Goal: Transaction & Acquisition: Purchase product/service

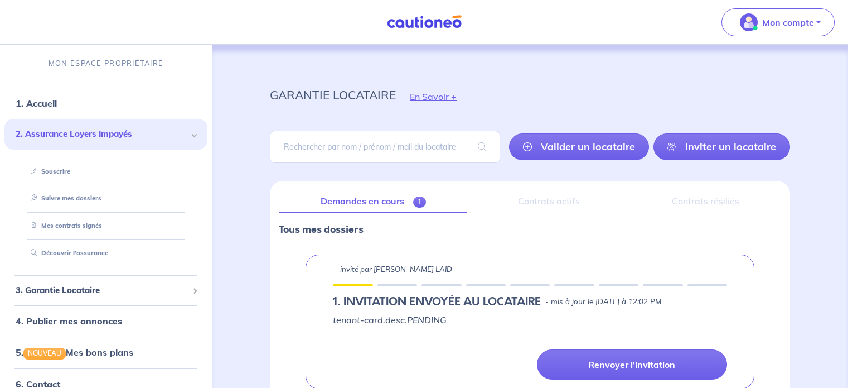
select select "FR"
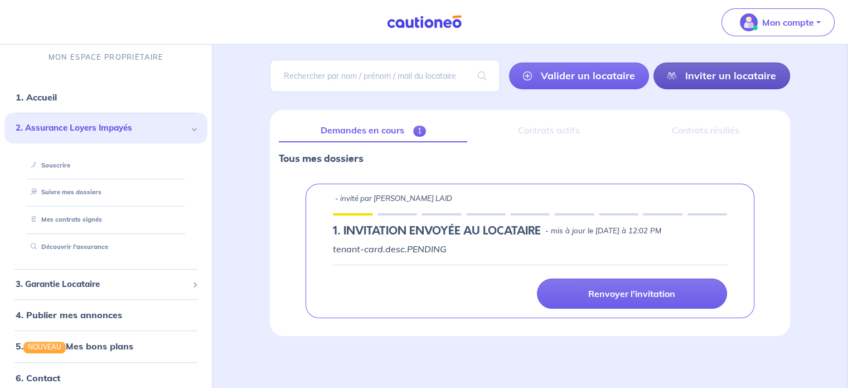
click at [676, 68] on link "Inviter un locataire" at bounding box center [722, 75] width 137 height 27
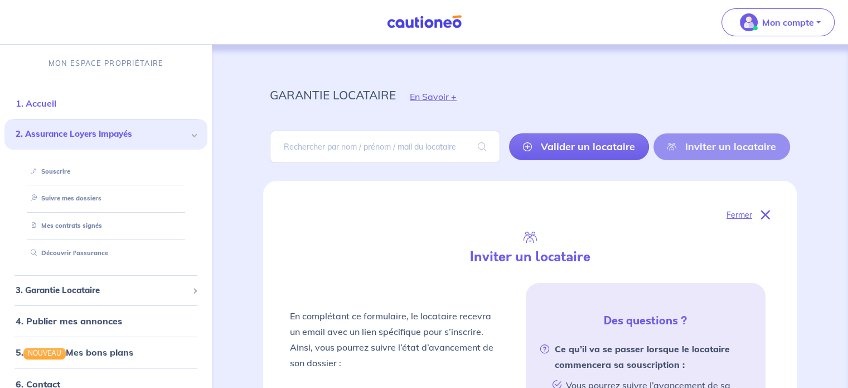
click at [36, 98] on link "1. Accueil" at bounding box center [36, 103] width 41 height 11
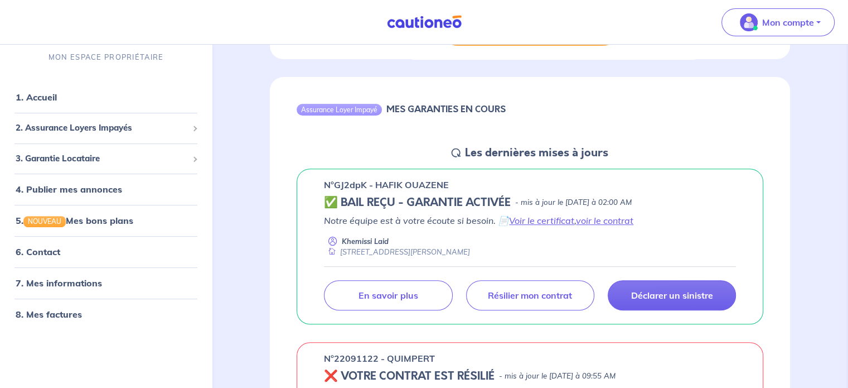
scroll to position [390, 0]
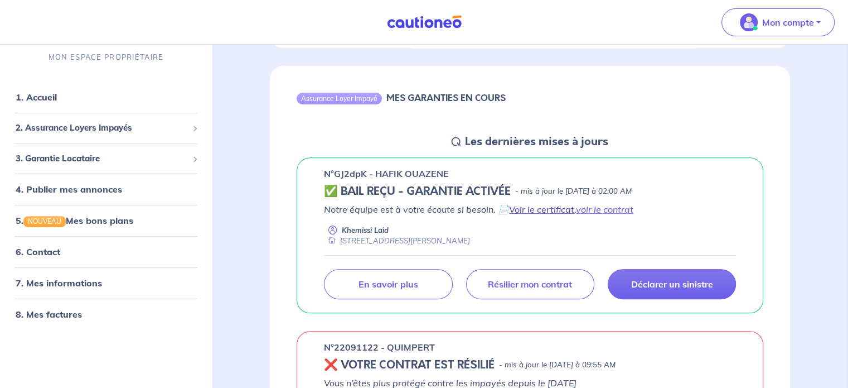
click at [528, 209] on link "Voir le certificat" at bounding box center [541, 209] width 65 height 11
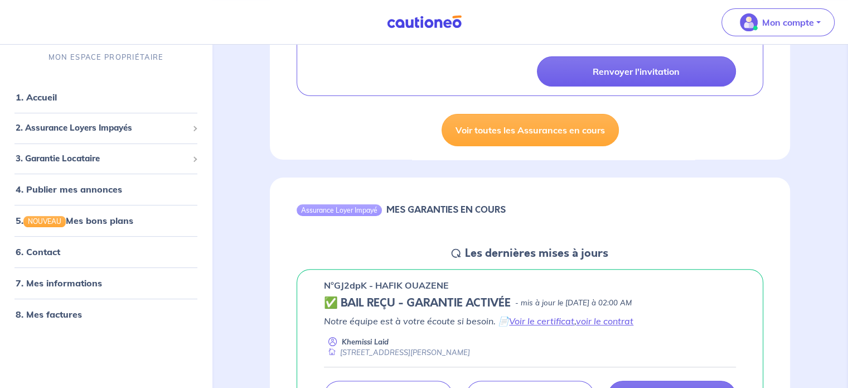
scroll to position [56, 0]
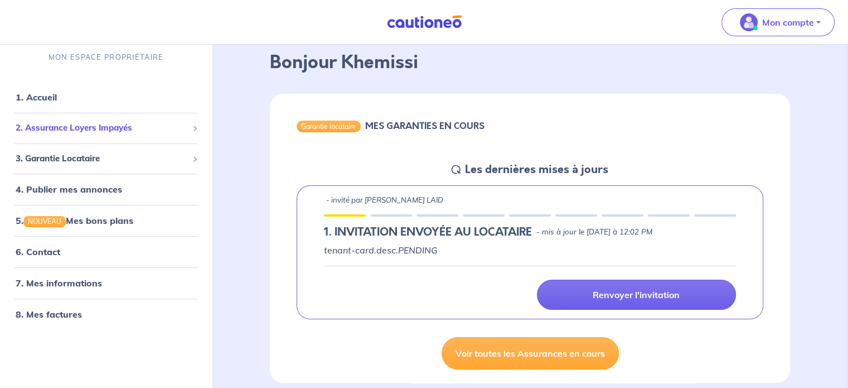
click at [60, 130] on span "2. Assurance Loyers Impayés" at bounding box center [102, 128] width 172 height 13
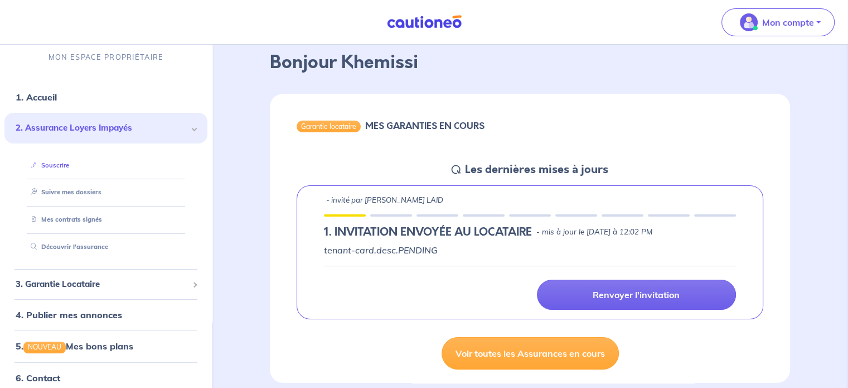
click at [60, 163] on link "Souscrire" at bounding box center [47, 165] width 43 height 8
drag, startPoint x: 370, startPoint y: 26, endPoint x: 473, endPoint y: 32, distance: 103.3
click at [473, 32] on nav "Mon compte MON ESPACE PROPRIÉTAIRE 1. Accueil 2. Assurance Loyers Impayés Sousc…" at bounding box center [424, 22] width 848 height 45
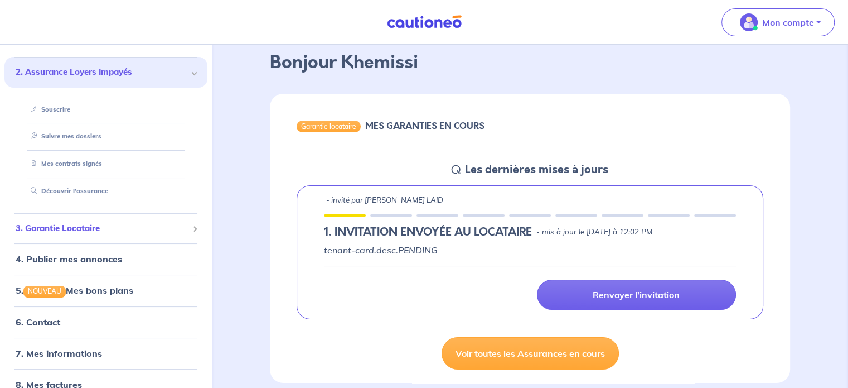
click at [60, 227] on span "3. Garantie Locataire" at bounding box center [102, 228] width 172 height 13
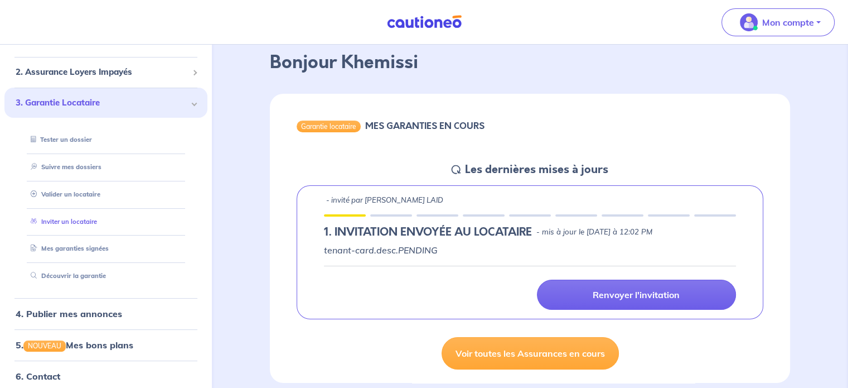
click at [71, 225] on link "Inviter un locataire" at bounding box center [61, 221] width 71 height 8
select select "FR"
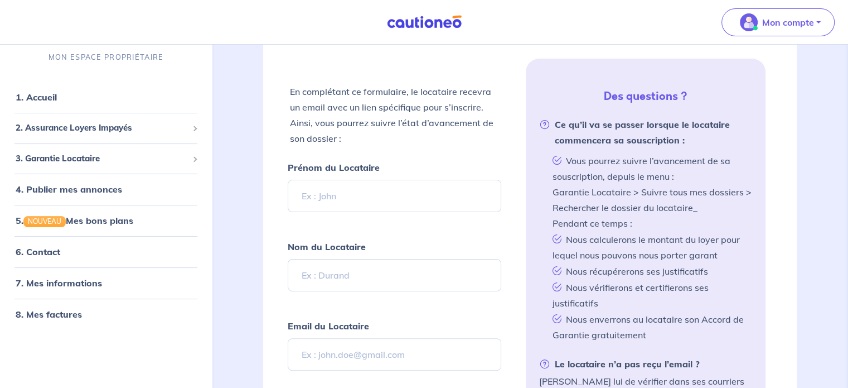
scroll to position [223, 0]
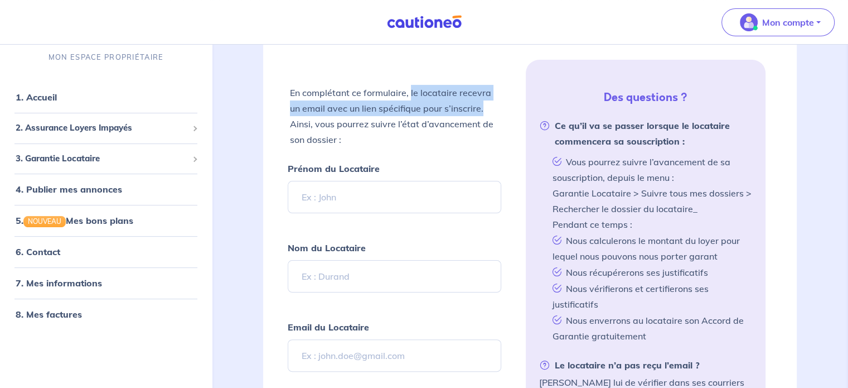
drag, startPoint x: 410, startPoint y: 93, endPoint x: 504, endPoint y: 102, distance: 94.2
click at [504, 102] on div "En complétant ce formulaire, le locataire recevra un email avec un lien spécifi…" at bounding box center [408, 317] width 240 height 482
copy p "le locataire recevra un email avec un lien spécifique pour s’inscrire."
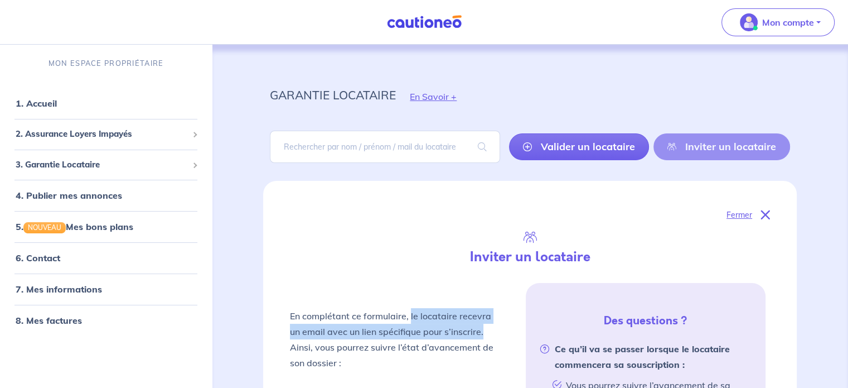
scroll to position [56, 0]
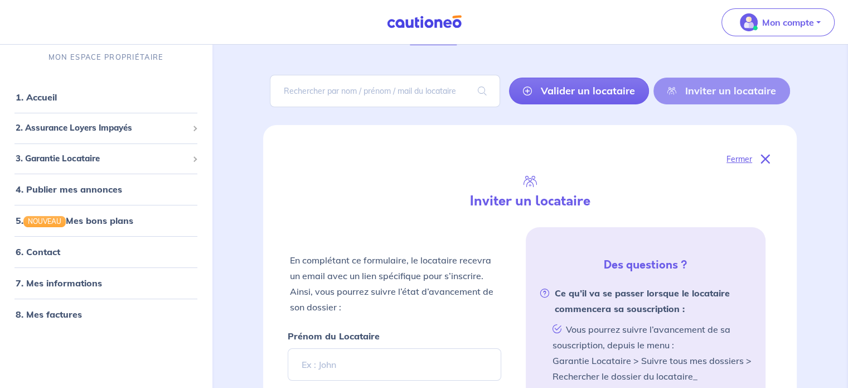
click at [341, 209] on div "Inviter un locataire" at bounding box center [530, 200] width 494 height 25
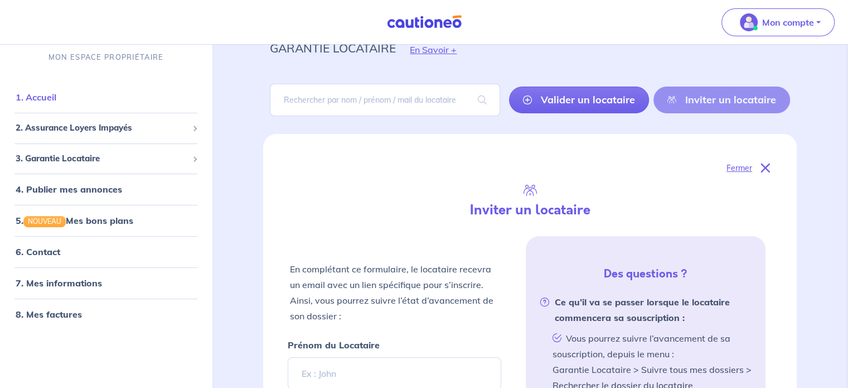
scroll to position [0, 0]
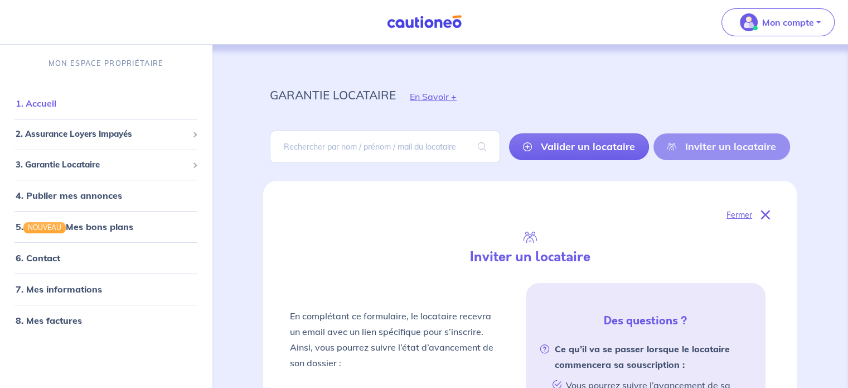
click at [56, 109] on link "1. Accueil" at bounding box center [36, 103] width 41 height 11
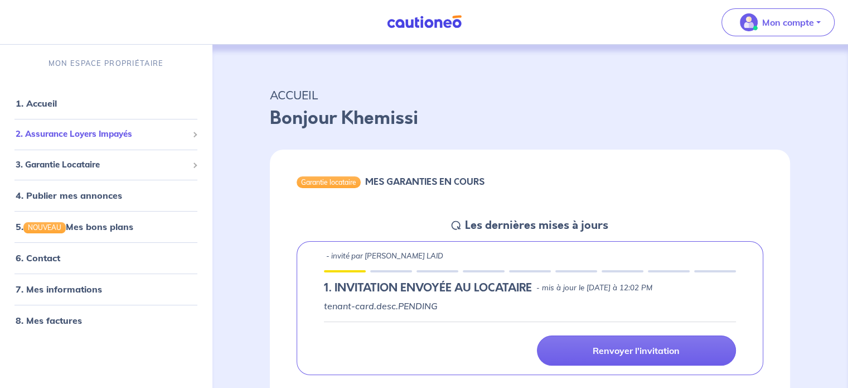
click at [71, 134] on span "2. Assurance Loyers Impayés" at bounding box center [102, 134] width 172 height 13
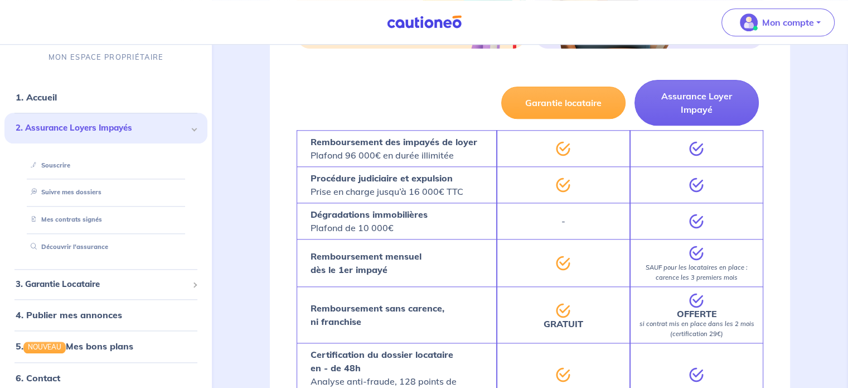
scroll to position [1113, 0]
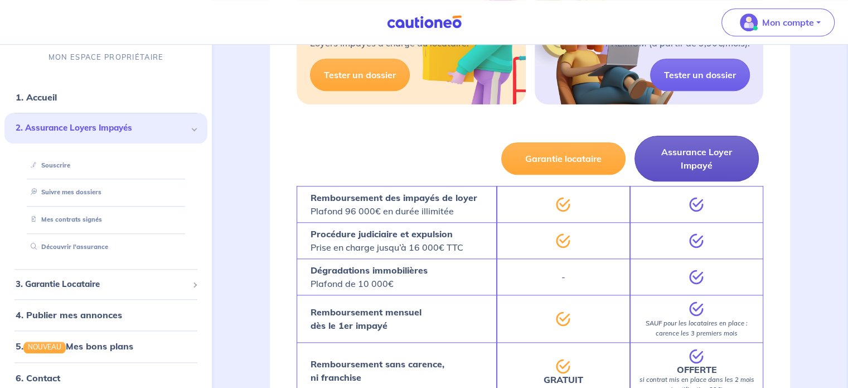
click at [682, 149] on button "Assurance Loyer Impayé" at bounding box center [697, 159] width 124 height 46
click at [680, 163] on button "Assurance Loyer Impayé" at bounding box center [697, 159] width 124 height 46
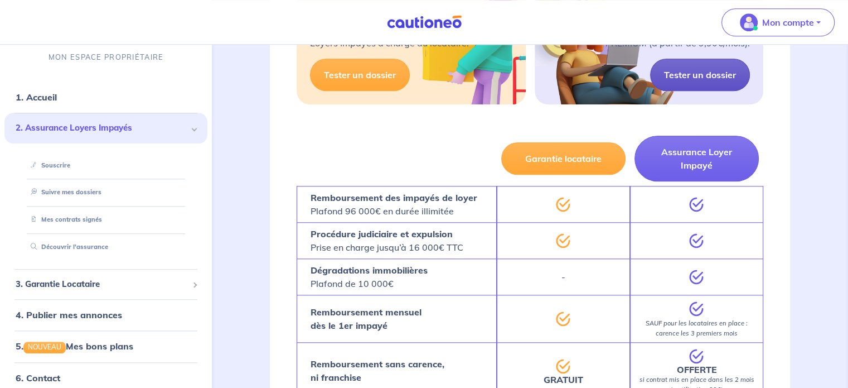
click at [674, 72] on link "Tester un dossier" at bounding box center [700, 75] width 100 height 32
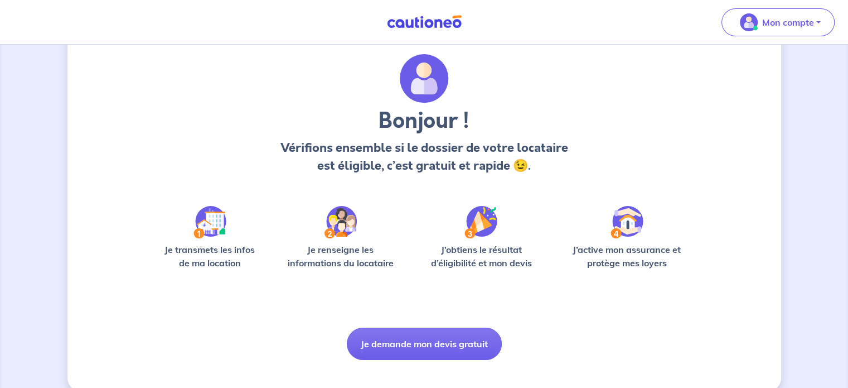
scroll to position [47, 0]
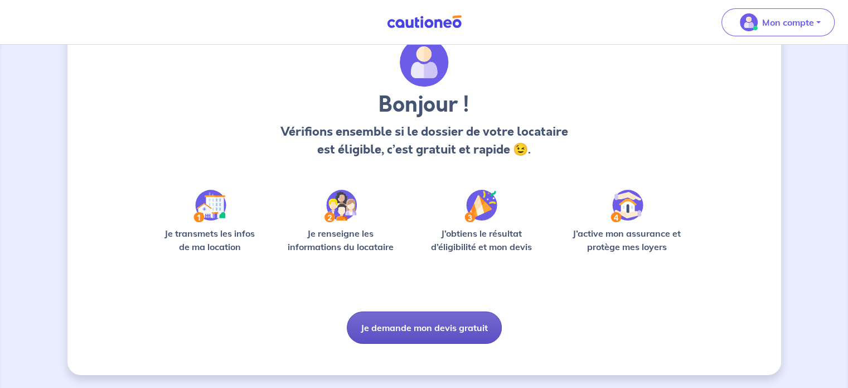
click at [420, 327] on button "Je demande mon devis gratuit" at bounding box center [424, 327] width 155 height 32
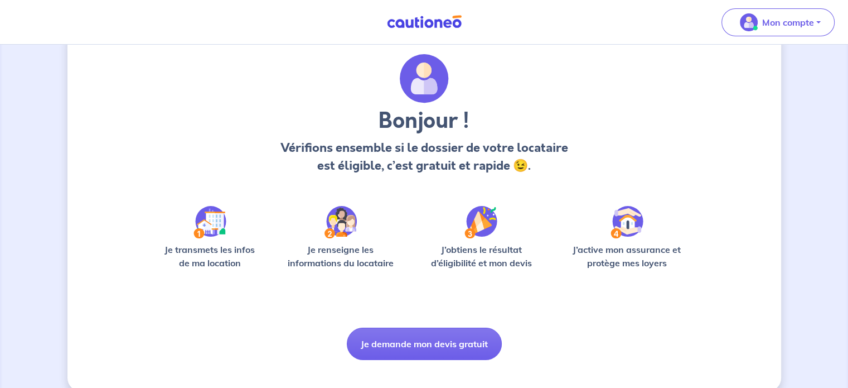
scroll to position [47, 0]
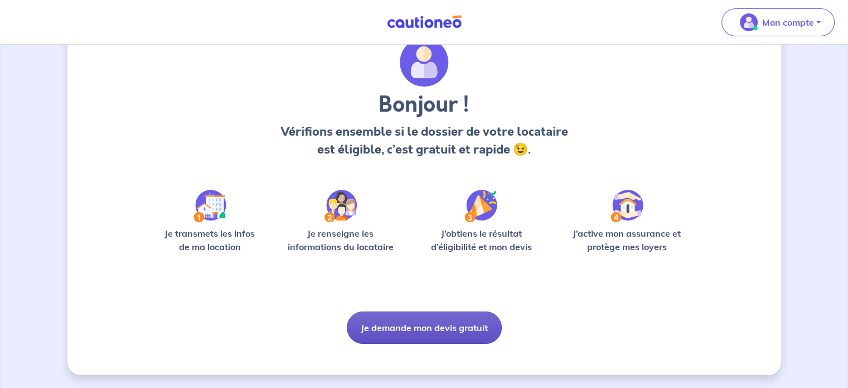
click at [381, 314] on button "Je demande mon devis gratuit" at bounding box center [424, 327] width 155 height 32
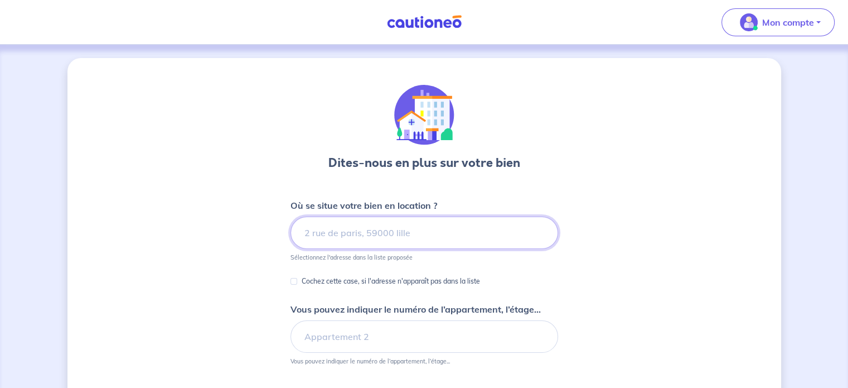
click at [341, 235] on input at bounding box center [425, 232] width 268 height 32
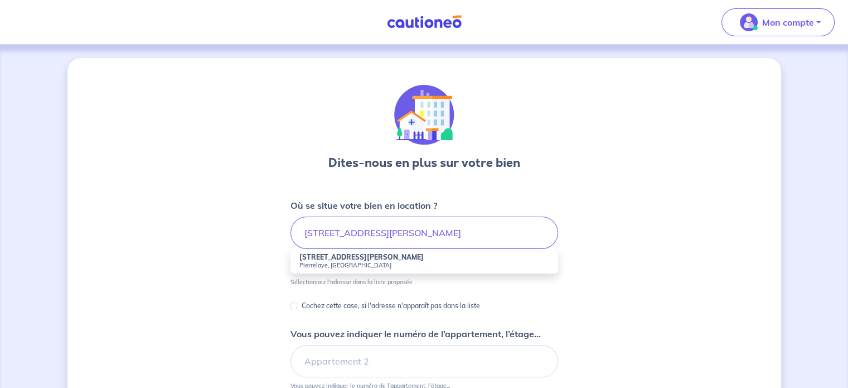
click at [317, 264] on small "Pierrelaye, France" at bounding box center [424, 265] width 250 height 8
type input "5 Rue Jean Ferrat, Pierrelaye, France"
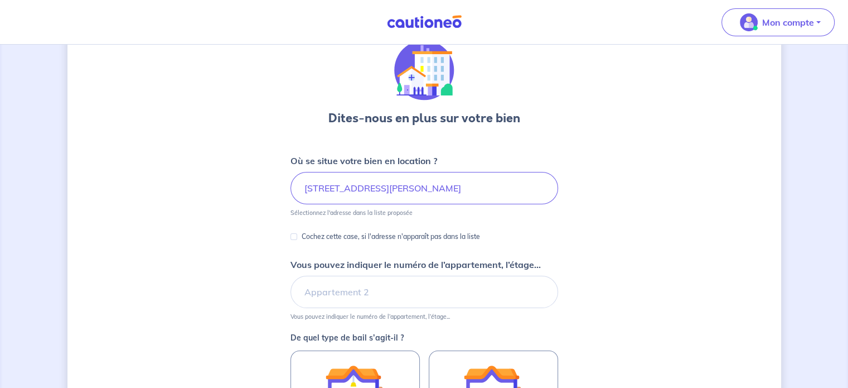
scroll to position [112, 0]
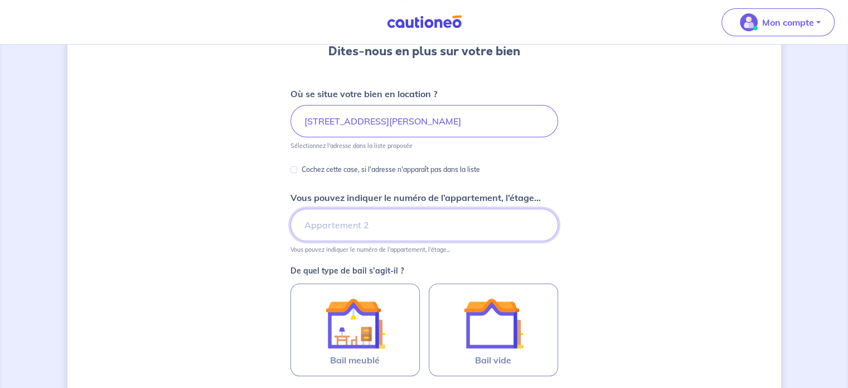
click at [308, 229] on input "Vous pouvez indiquer le numéro de l’appartement, l’étage..." at bounding box center [425, 225] width 268 height 32
type input "3104"
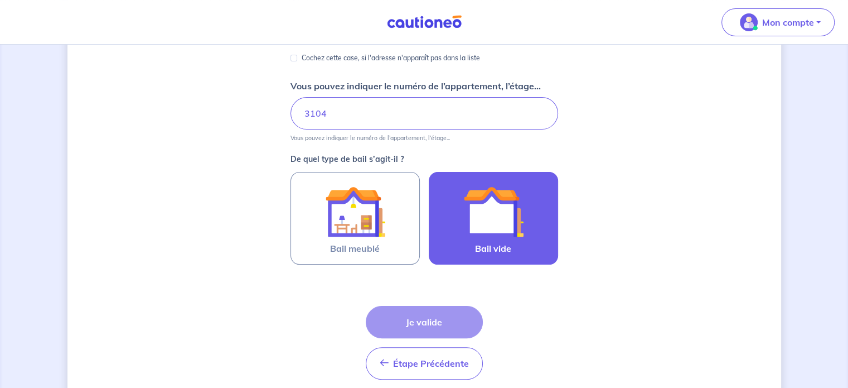
click at [468, 231] on img at bounding box center [493, 211] width 60 height 60
click at [0, 0] on input "Bail vide" at bounding box center [0, 0] width 0 height 0
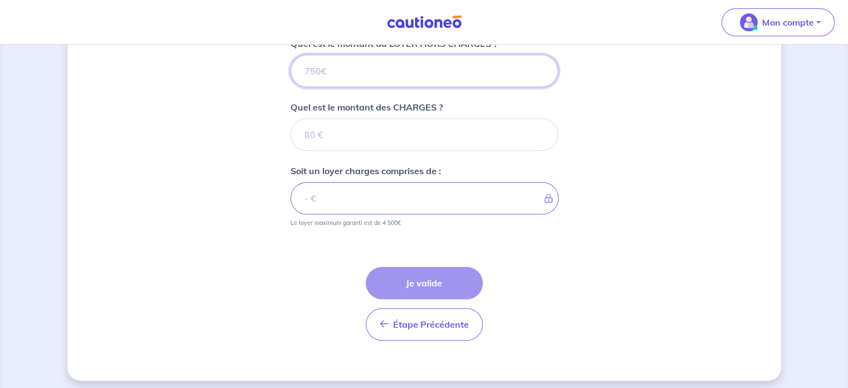
scroll to position [470, 0]
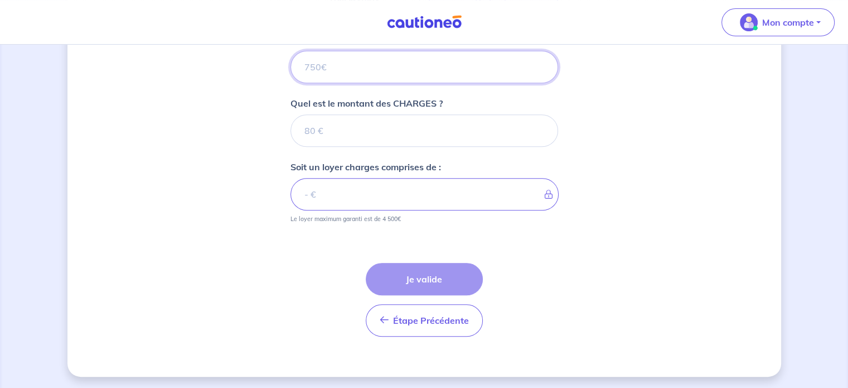
click at [330, 64] on input "Quel est le montant du LOYER HORS CHARGES ?" at bounding box center [425, 67] width 268 height 32
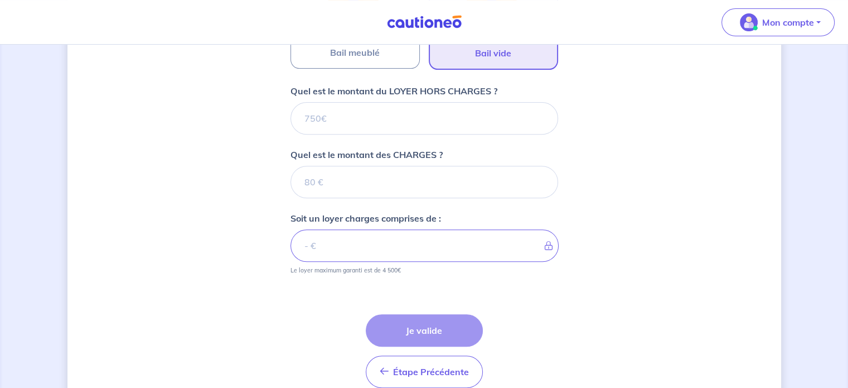
scroll to position [359, 0]
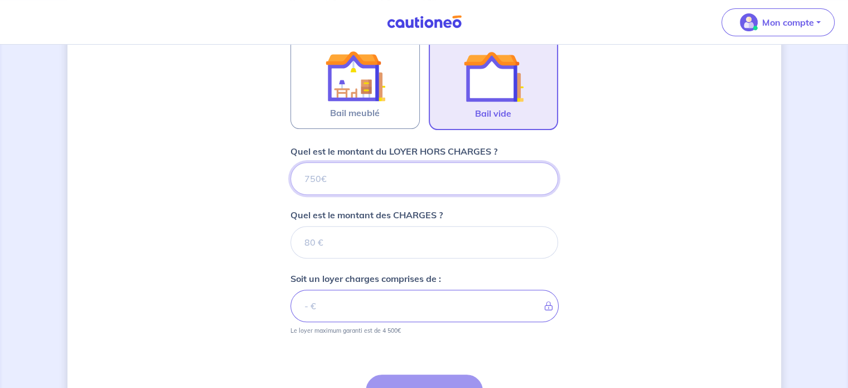
click at [343, 187] on input "Quel est le montant du LOYER HORS CHARGES ?" at bounding box center [425, 178] width 268 height 32
type input "7"
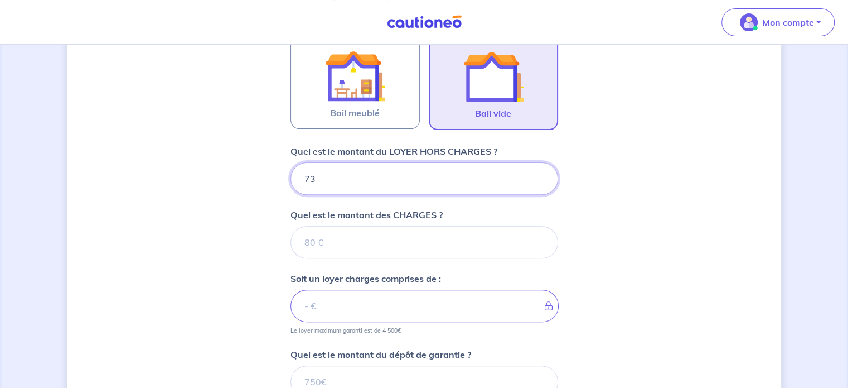
type input "730"
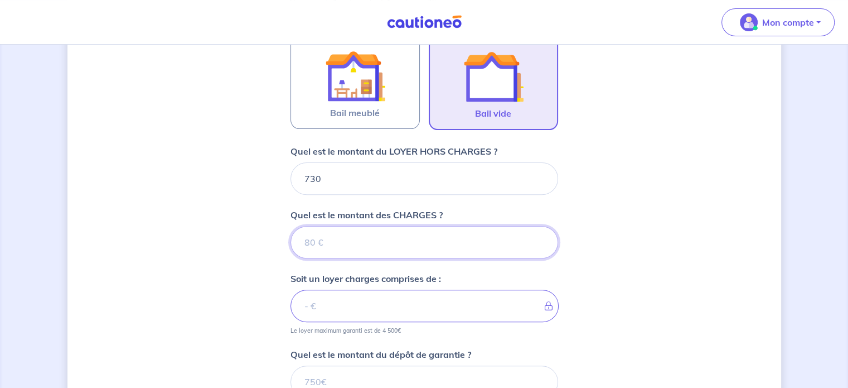
click at [403, 241] on input "Quel est le montant des CHARGES ?" at bounding box center [425, 242] width 268 height 32
type input "80"
type input "810"
type input "80"
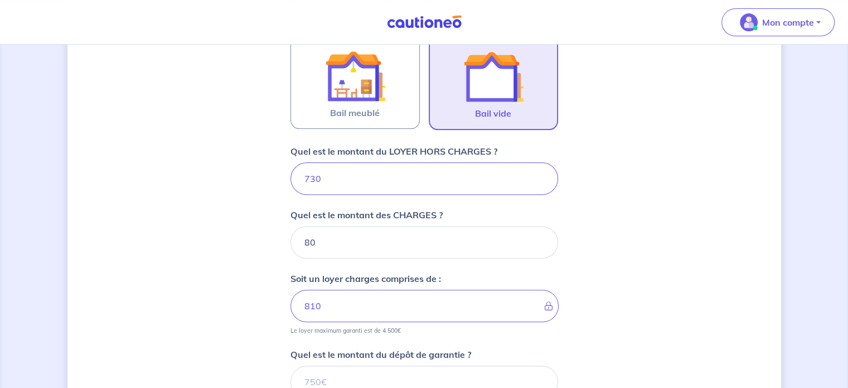
scroll to position [470, 0]
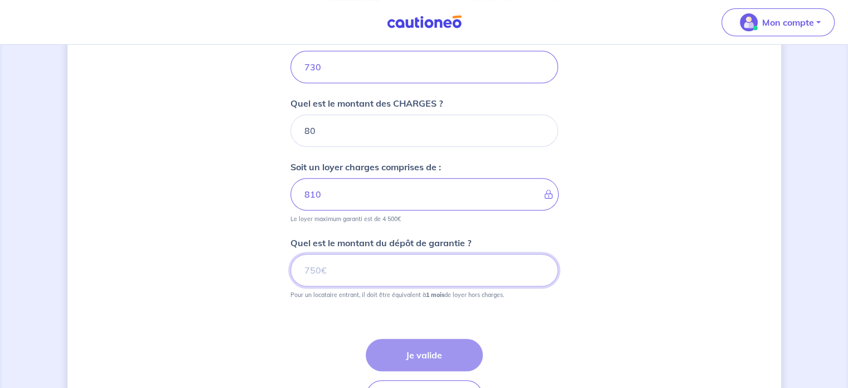
click at [404, 263] on input "Quel est le montant du dépôt de garantie ?" at bounding box center [425, 270] width 268 height 32
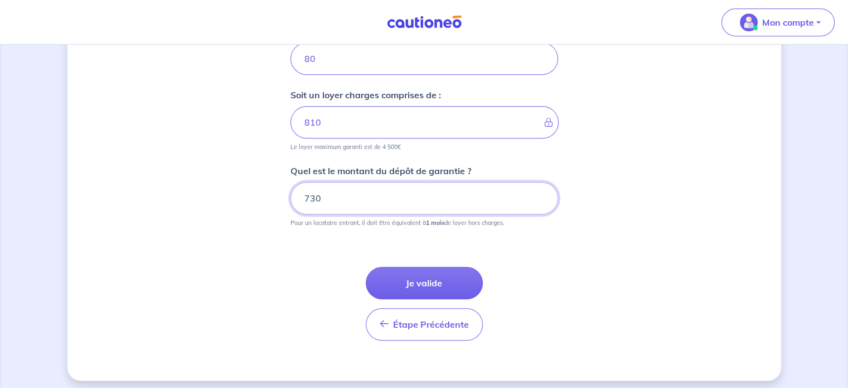
scroll to position [546, 0]
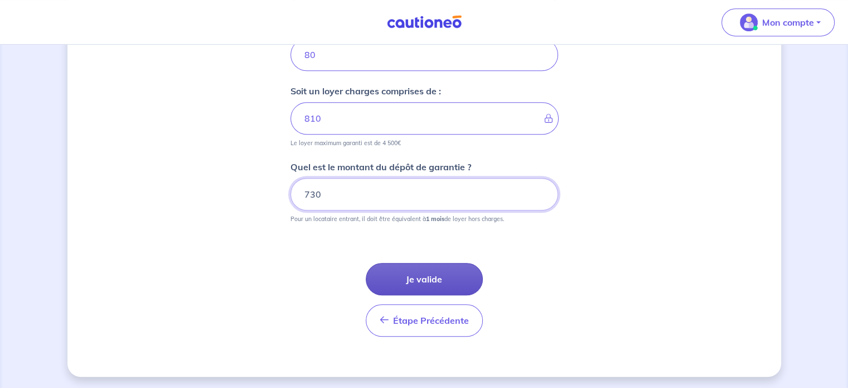
type input "730"
click at [429, 274] on button "Je valide" at bounding box center [424, 279] width 117 height 32
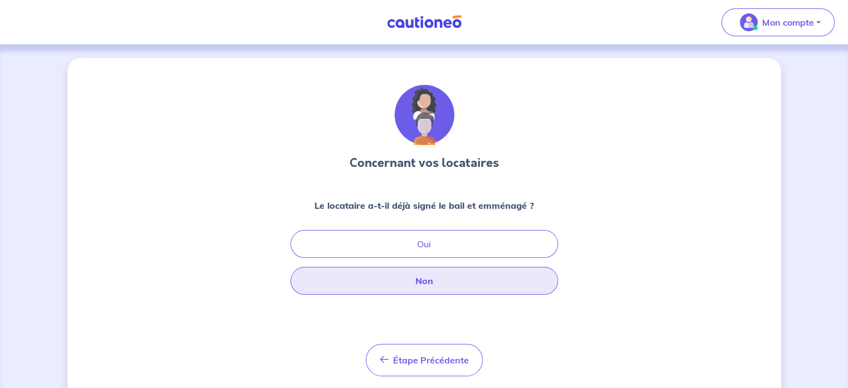
click at [429, 278] on button "Non" at bounding box center [425, 281] width 268 height 28
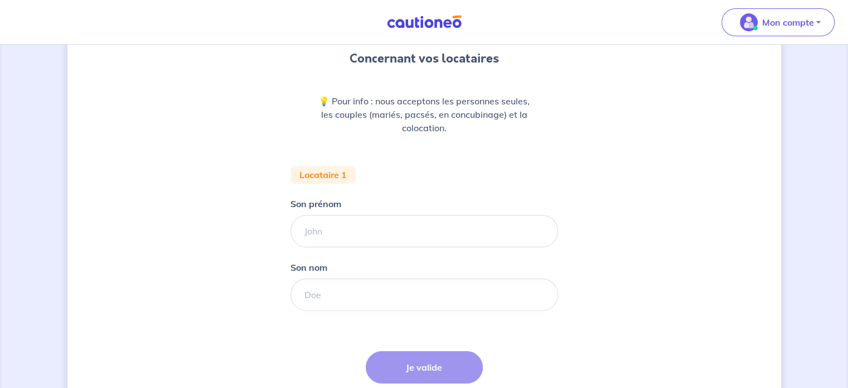
scroll to position [112, 0]
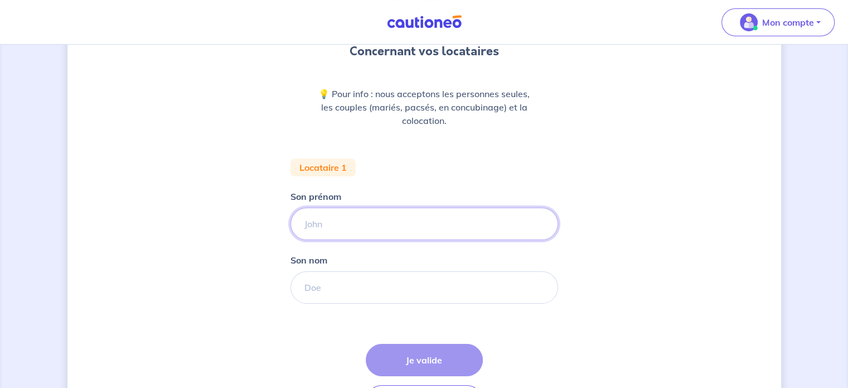
click at [384, 223] on input "Son prénom" at bounding box center [425, 223] width 268 height 32
type input "TEST"
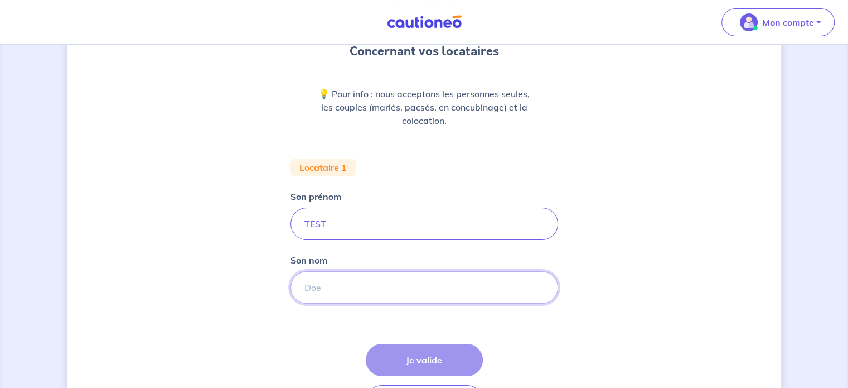
click at [379, 287] on input "Son nom" at bounding box center [425, 287] width 268 height 32
type input "TEST"
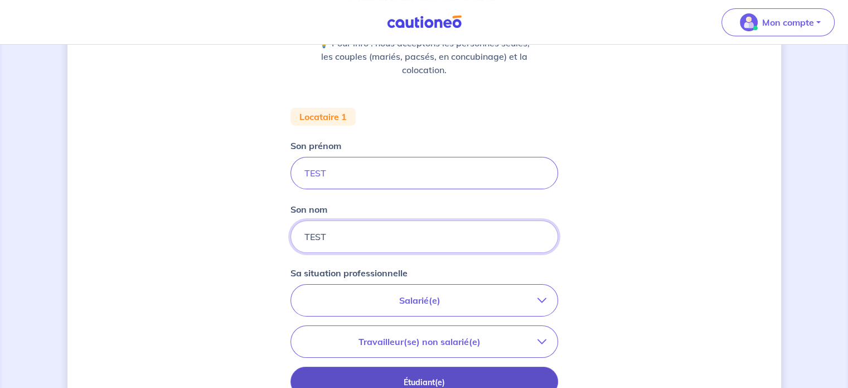
scroll to position [223, 0]
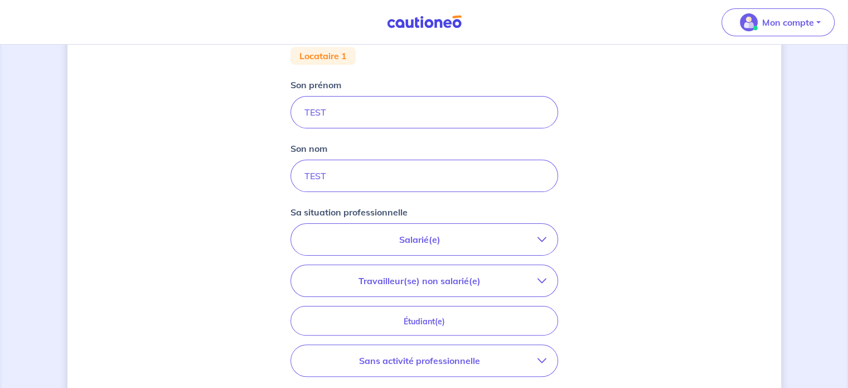
click at [380, 240] on p "Salarié(e)" at bounding box center [419, 239] width 235 height 13
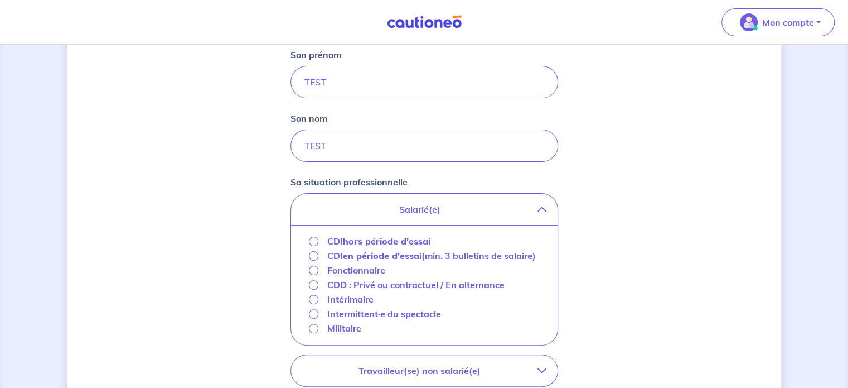
scroll to position [279, 0]
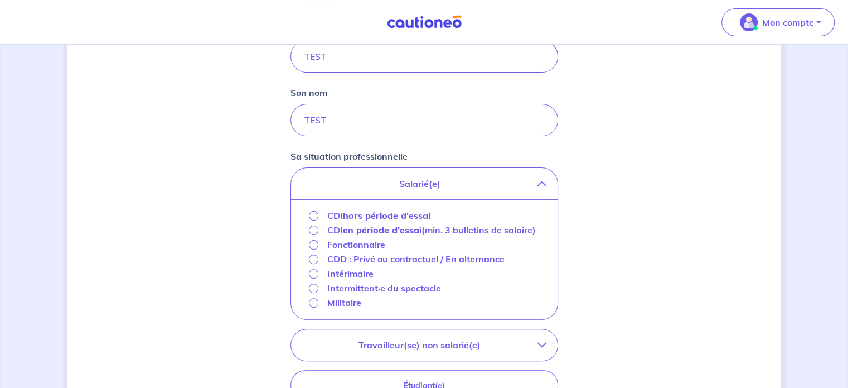
click at [335, 211] on p "CDI hors période d'essai" at bounding box center [378, 215] width 103 height 13
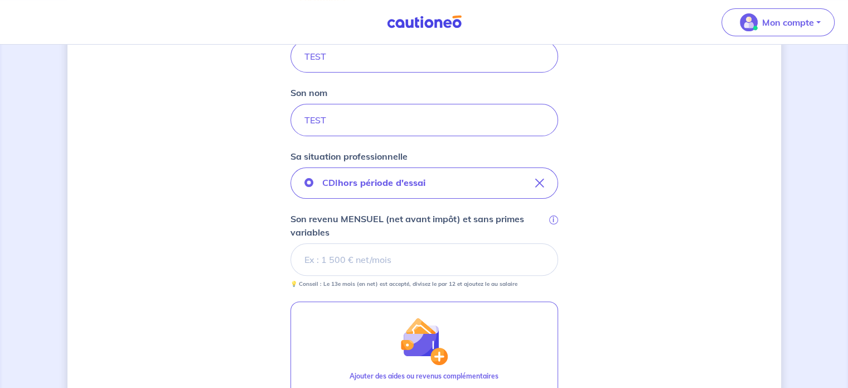
scroll to position [390, 0]
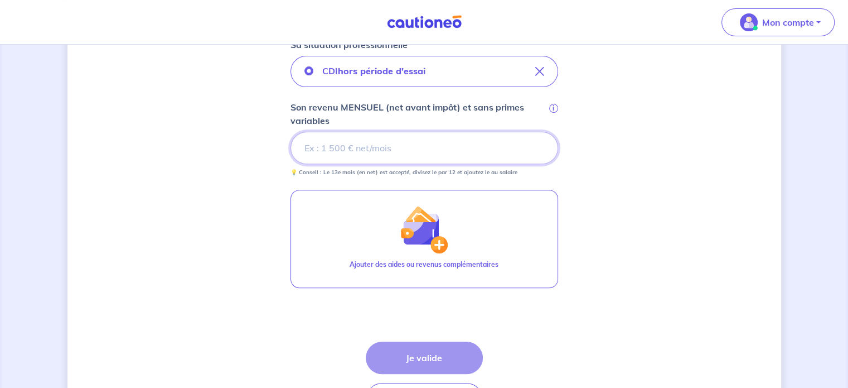
click at [337, 158] on input "Son revenu MENSUEL (net avant impôt) et sans primes variables i" at bounding box center [425, 148] width 268 height 32
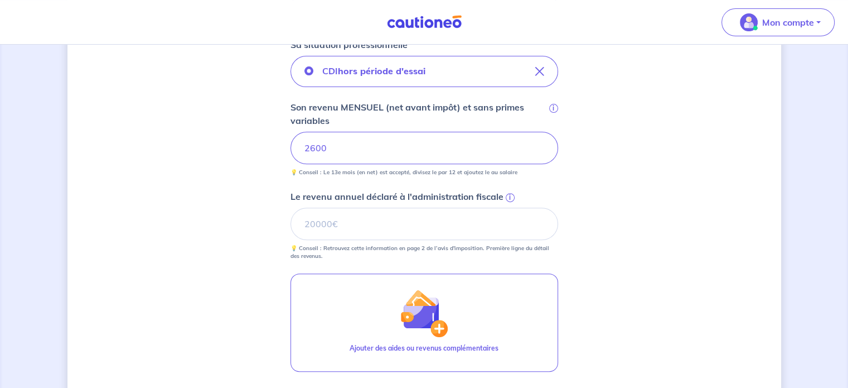
click at [191, 294] on div "Concernant vos locataires 💡 Pour info : nous acceptons les personnes seules, le…" at bounding box center [424, 103] width 714 height 871
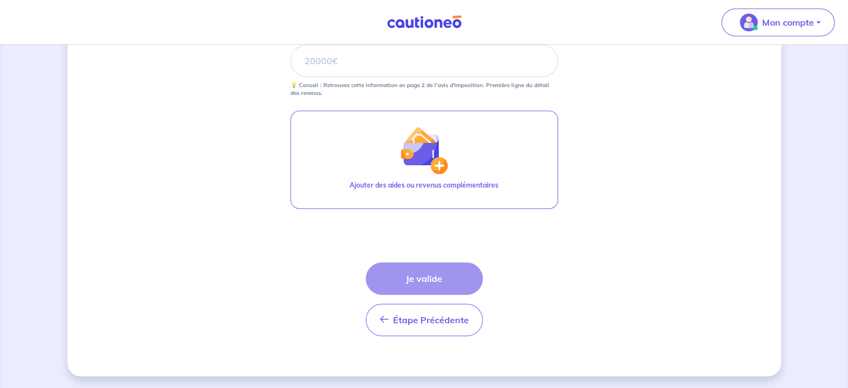
scroll to position [386, 0]
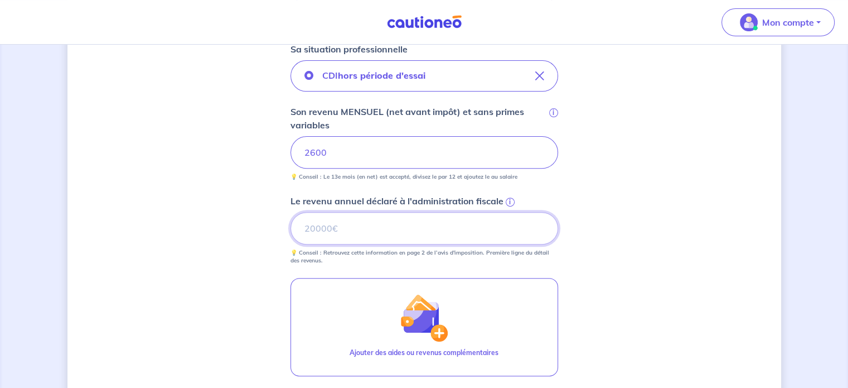
click at [368, 227] on input "Le revenu annuel déclaré à l'administration fiscale i" at bounding box center [425, 228] width 268 height 32
type input "31200"
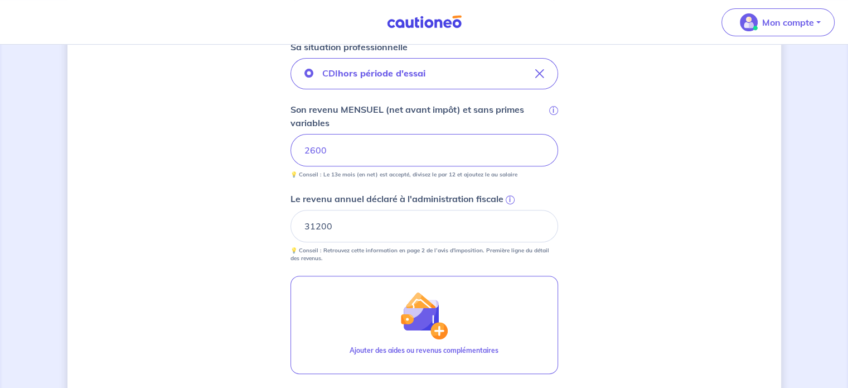
scroll to position [553, 0]
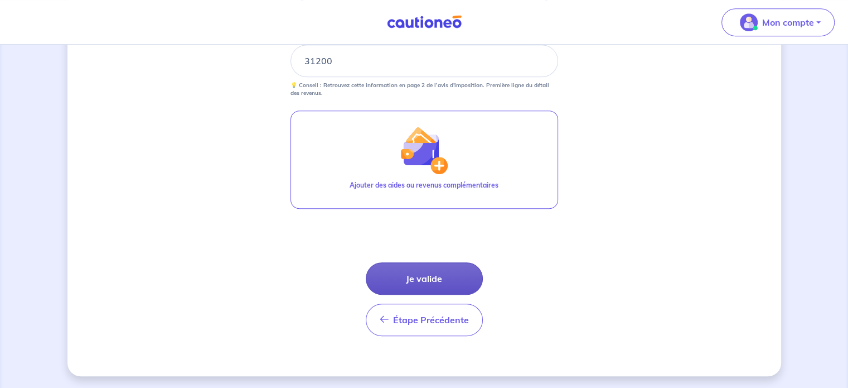
click at [418, 279] on button "Je valide" at bounding box center [424, 278] width 117 height 32
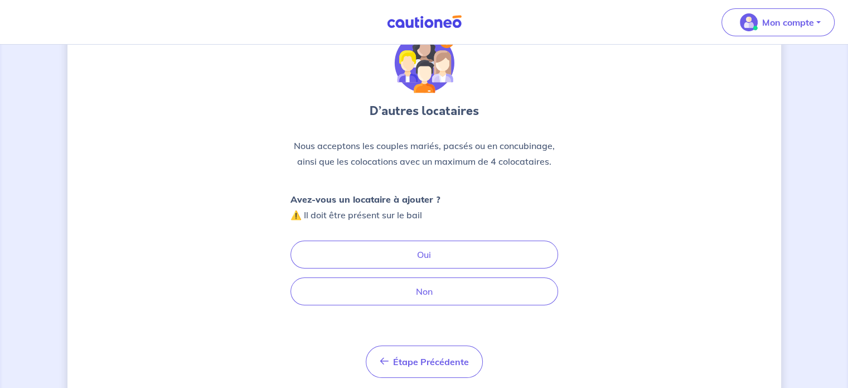
scroll to position [85, 0]
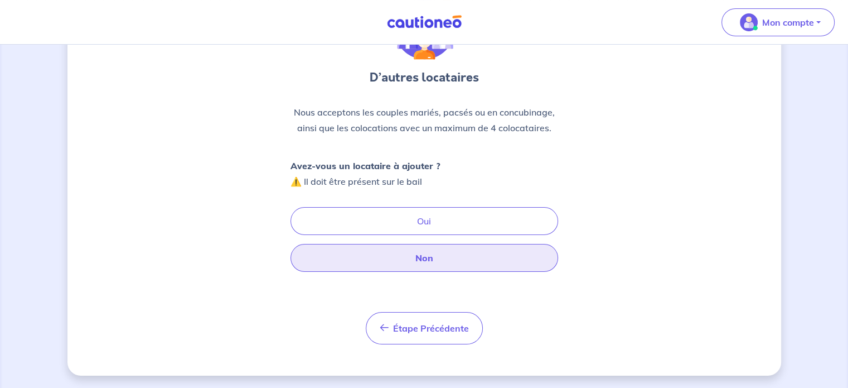
click at [388, 245] on button "Non" at bounding box center [425, 258] width 268 height 28
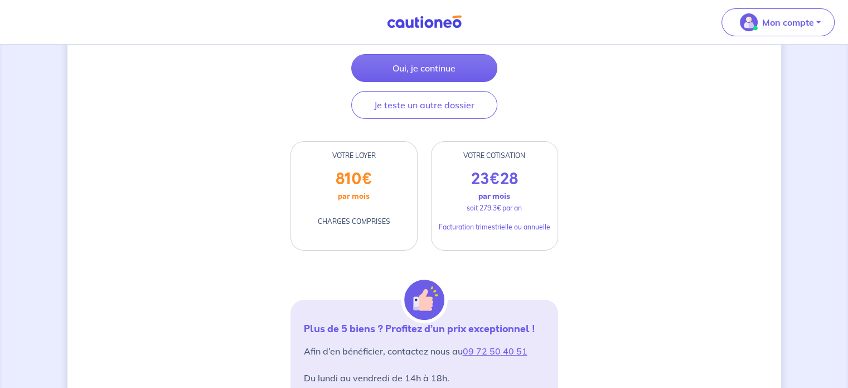
scroll to position [110, 0]
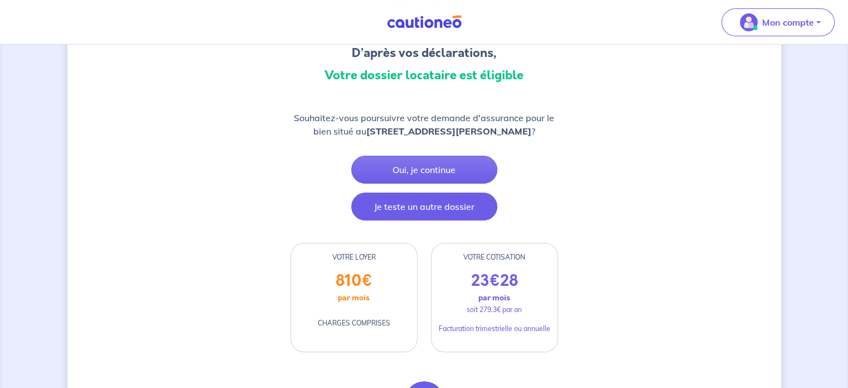
click at [413, 214] on button "Je teste un autre dossier" at bounding box center [424, 206] width 146 height 28
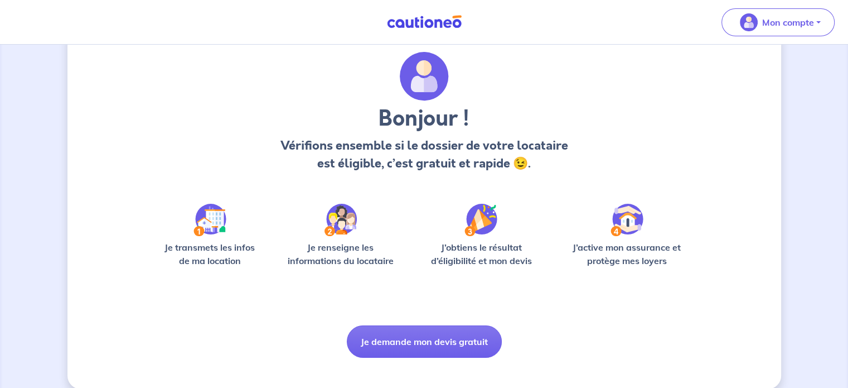
scroll to position [47, 0]
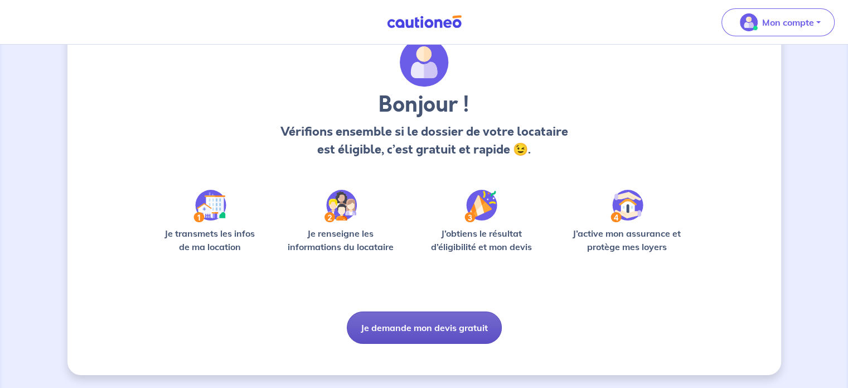
click at [408, 331] on button "Je demande mon devis gratuit" at bounding box center [424, 327] width 155 height 32
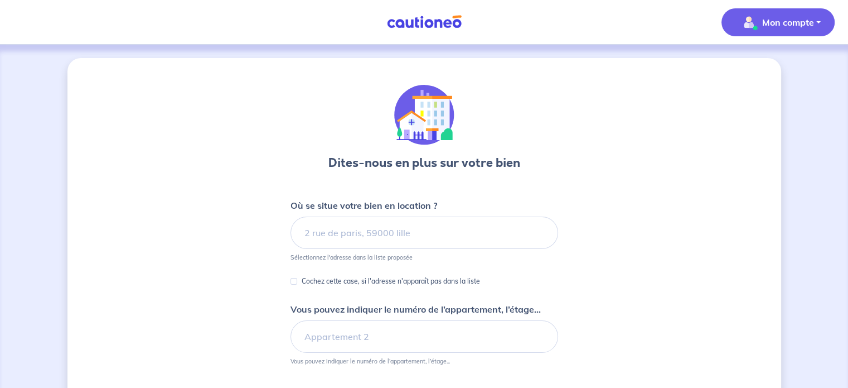
click at [752, 14] on img "button" at bounding box center [749, 22] width 18 height 18
click at [751, 61] on link "Mes informations" at bounding box center [767, 69] width 90 height 18
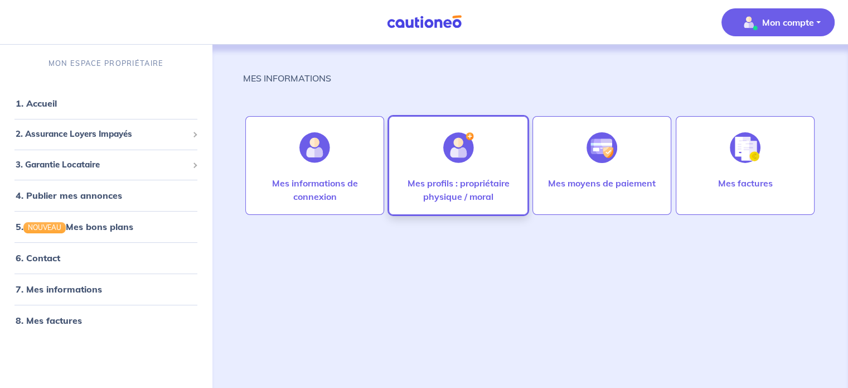
click at [456, 200] on p "Mes profils : propriétaire physique / moral" at bounding box center [457, 189] width 115 height 27
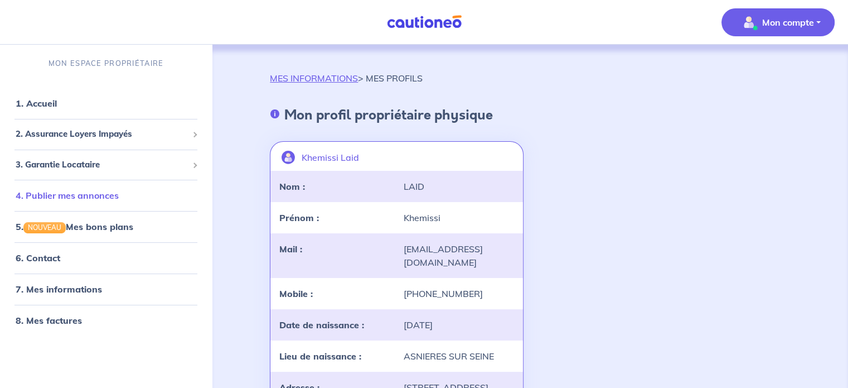
click at [75, 194] on link "4. Publier mes annonces" at bounding box center [67, 195] width 103 height 11
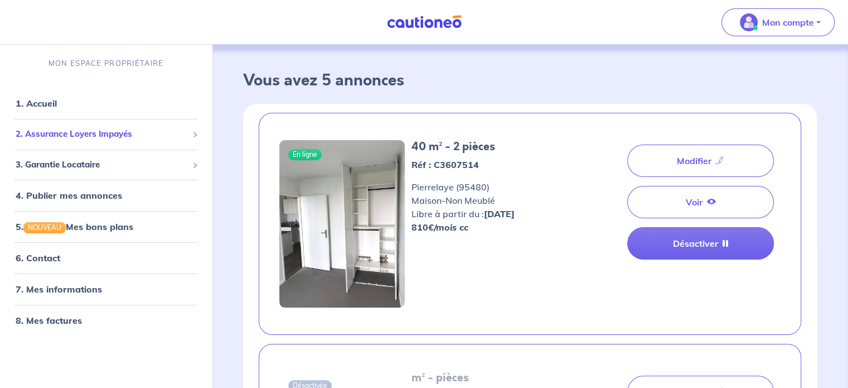
click at [66, 135] on span "2. Assurance Loyers Impayés" at bounding box center [102, 134] width 172 height 13
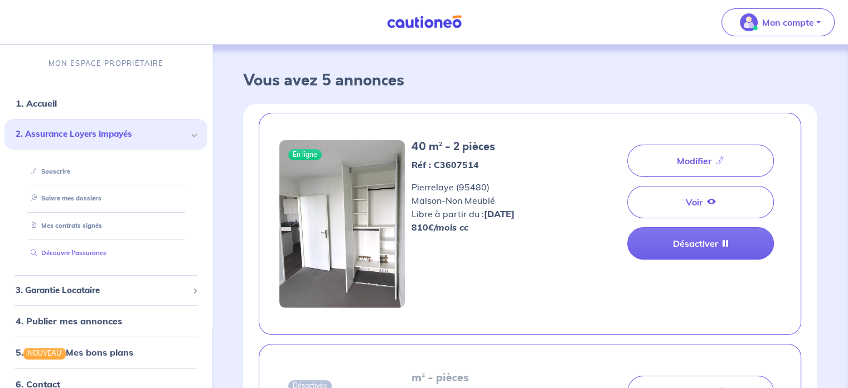
click at [64, 249] on link "Découvrir l'assurance" at bounding box center [66, 253] width 80 height 8
